Goal: Check status: Check status

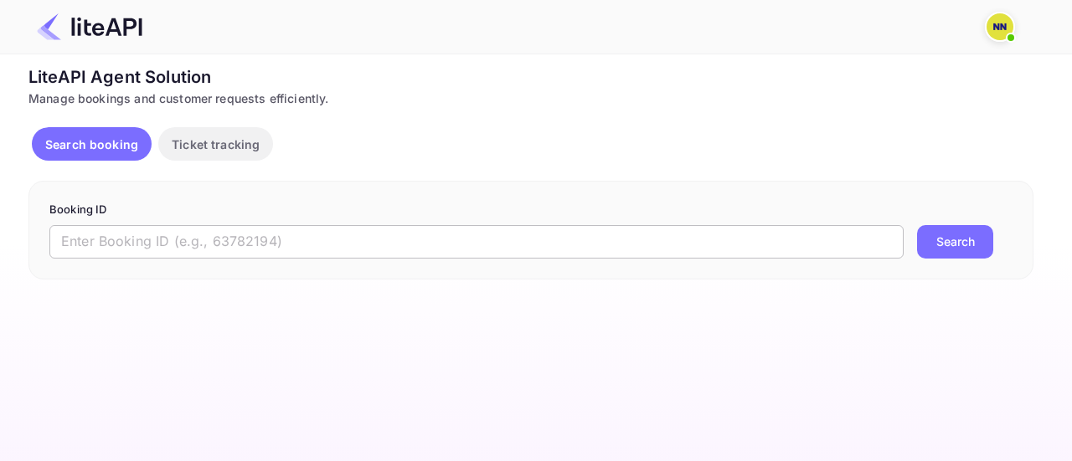
click at [184, 254] on input "text" at bounding box center [476, 241] width 854 height 33
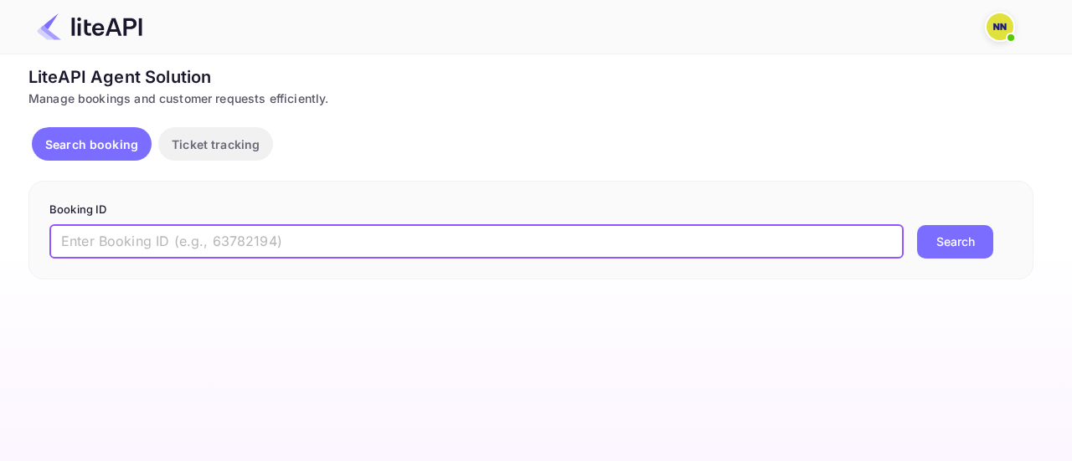
paste input "8994636"
type input "8994636"
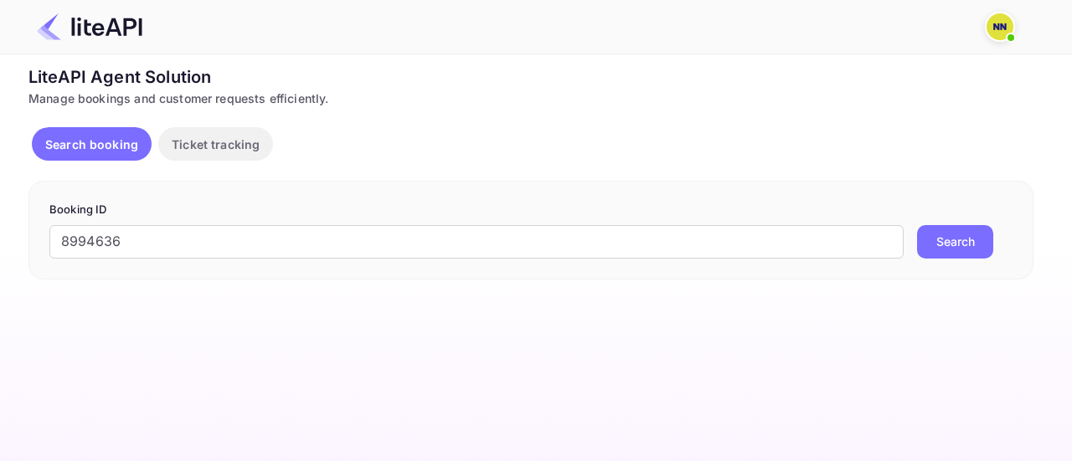
click at [941, 239] on button "Search" at bounding box center [955, 241] width 76 height 33
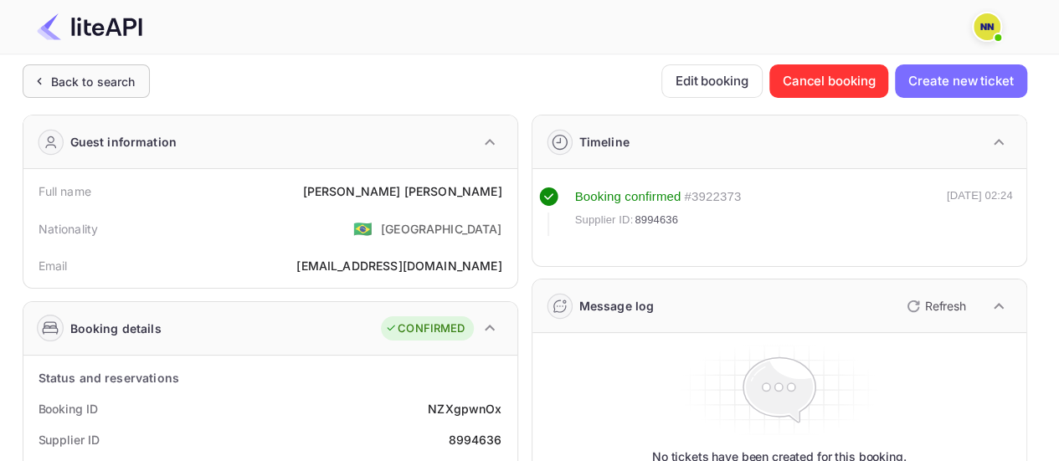
click at [82, 85] on div "Back to search" at bounding box center [93, 82] width 85 height 18
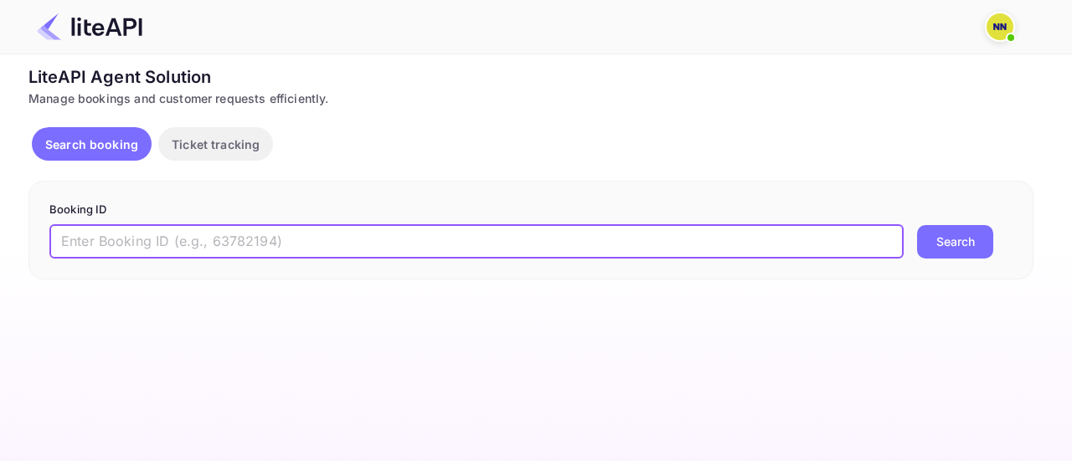
click at [202, 234] on input "text" at bounding box center [476, 241] width 854 height 33
paste input "9001307"
type input "9001307"
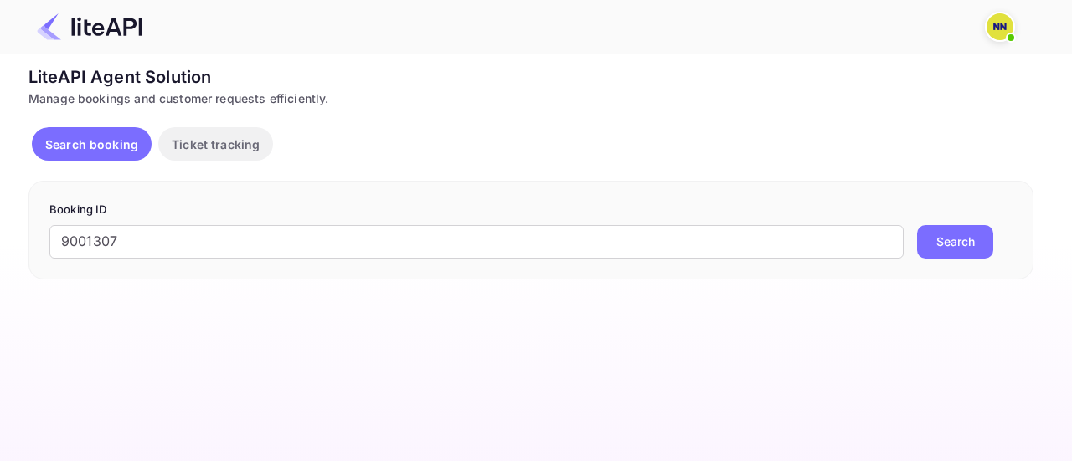
click at [961, 247] on button "Search" at bounding box center [955, 241] width 76 height 33
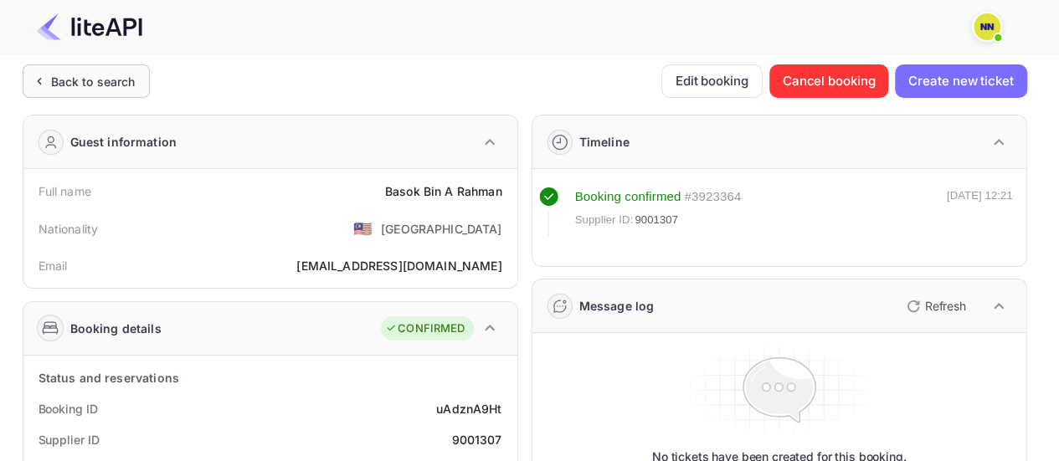
click at [92, 81] on div "Back to search" at bounding box center [93, 82] width 85 height 18
